Goal: Information Seeking & Learning: Learn about a topic

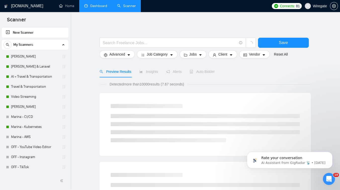
click at [97, 7] on link "Dashboard" at bounding box center [95, 6] width 23 height 4
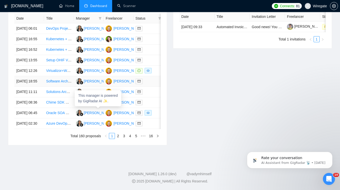
scroll to position [246, 0]
click at [67, 67] on td "Virtualizor+WHMCS Expert Needed for Specialized Hosting Site" at bounding box center [59, 71] width 30 height 11
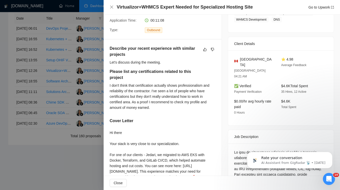
scroll to position [152, 0]
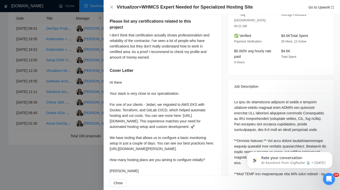
click at [67, 120] on div at bounding box center [170, 95] width 340 height 190
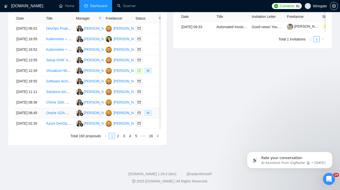
scroll to position [262, 0]
click at [119, 135] on link "2" at bounding box center [118, 136] width 6 height 6
click at [123, 139] on link "3" at bounding box center [124, 136] width 6 height 6
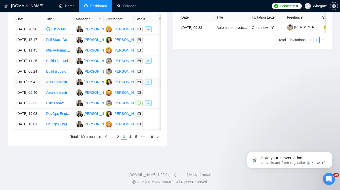
scroll to position [210, 0]
